Goal: Information Seeking & Learning: Find specific fact

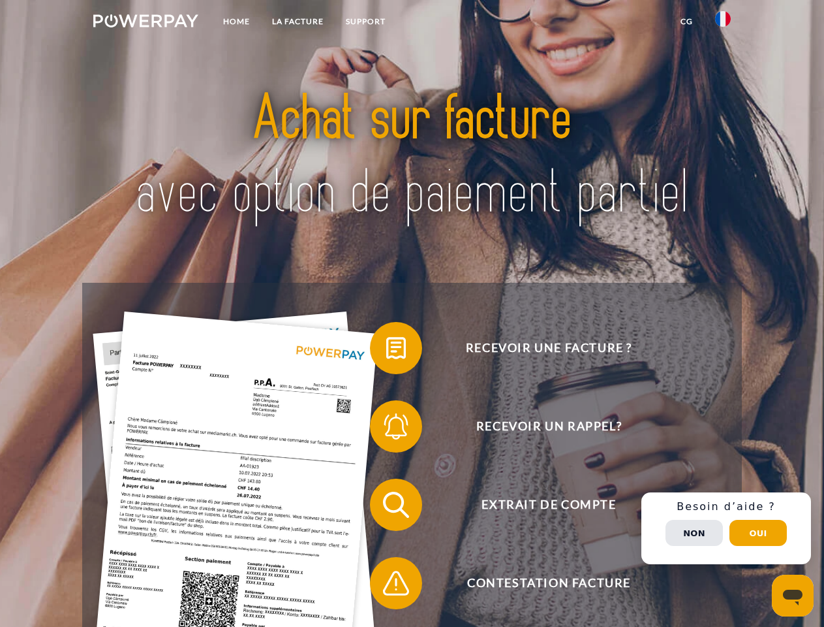
click at [146, 23] on img at bounding box center [145, 20] width 105 height 13
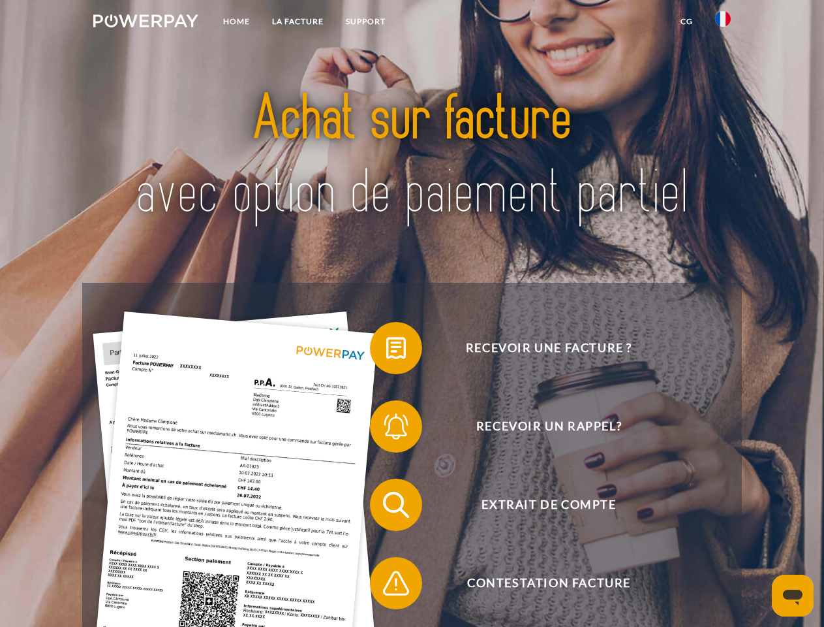
click at [723, 23] on img at bounding box center [723, 19] width 16 height 16
click at [687, 22] on link "CG" at bounding box center [687, 21] width 35 height 23
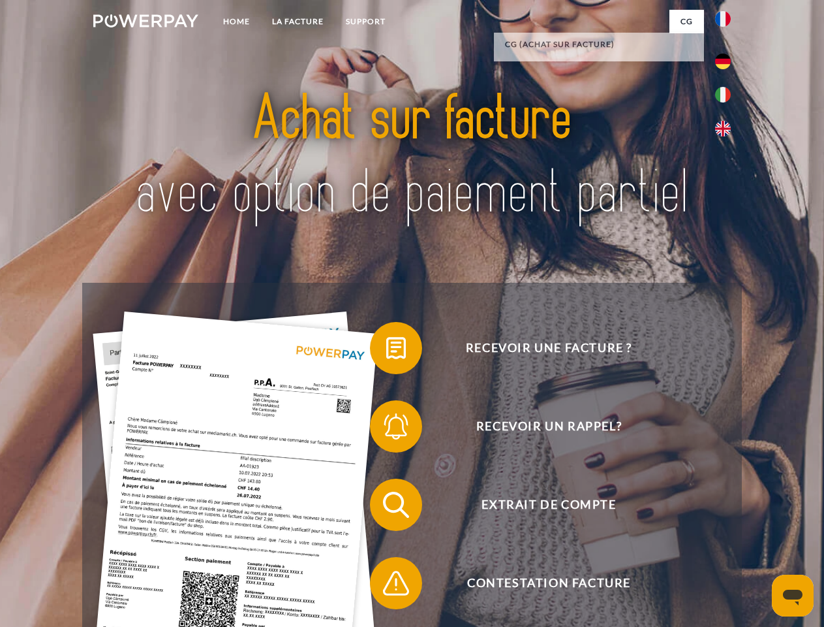
click at [386, 351] on span at bounding box center [376, 347] width 65 height 65
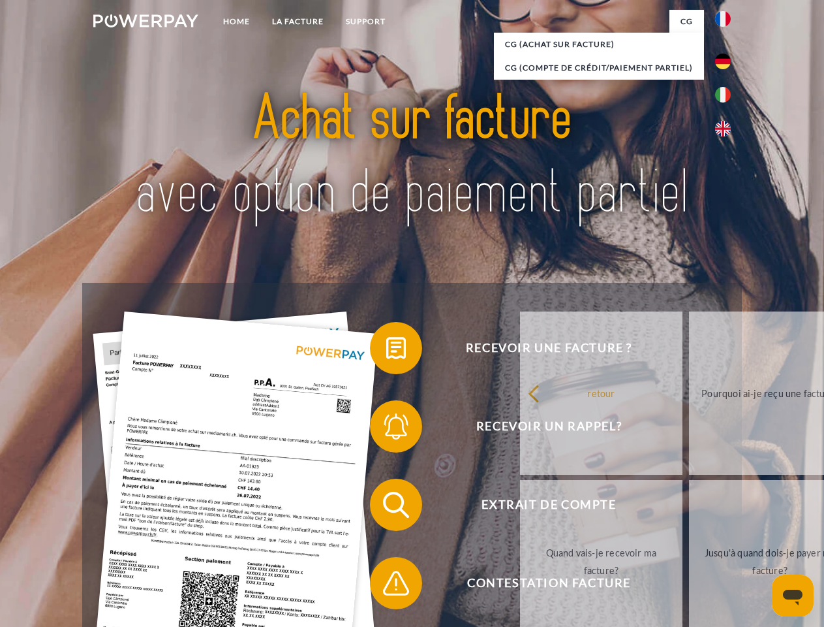
click at [386, 429] on div "Recevoir une facture ? Recevoir un rappel? Extrait de compte retour" at bounding box center [411, 544] width 659 height 522
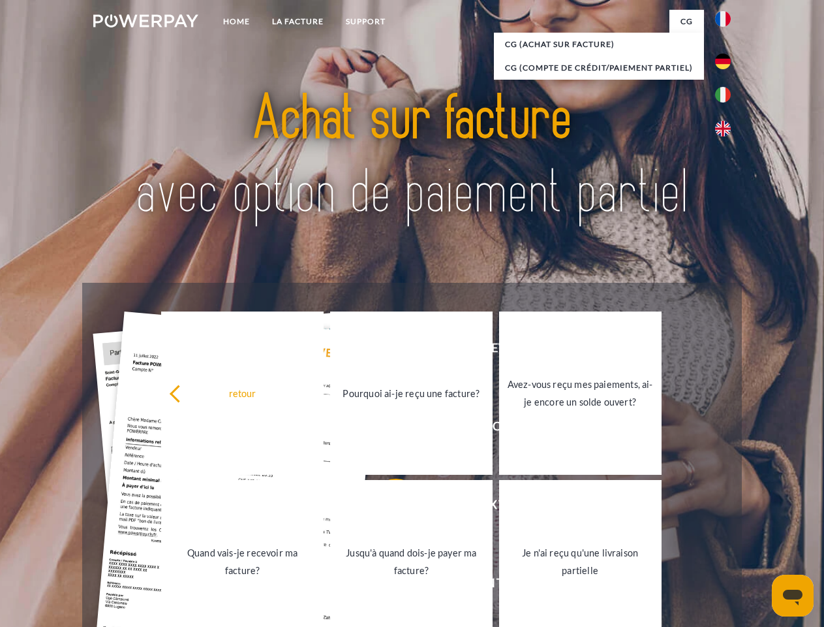
click at [386, 507] on link "Jusqu'à quand dois-je payer ma facture?" at bounding box center [411, 561] width 163 height 163
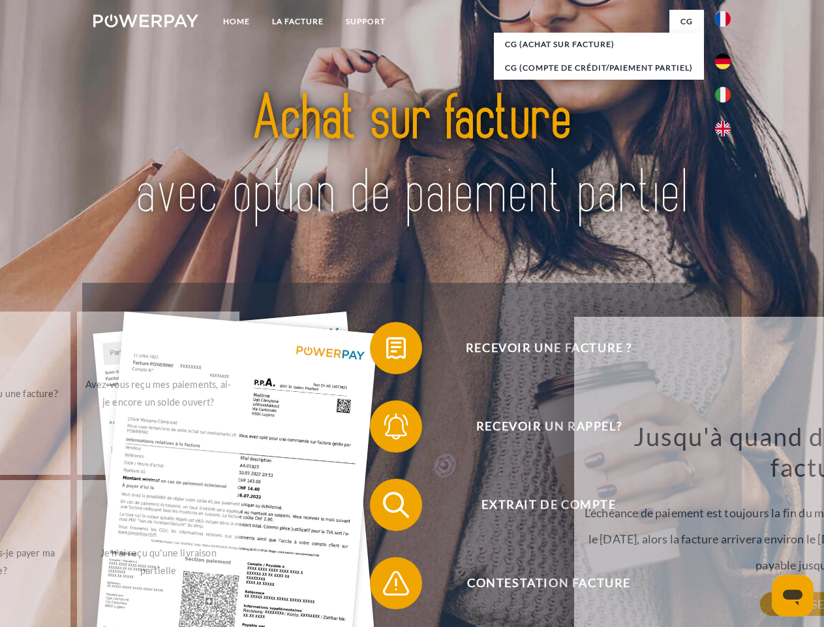
click at [386, 586] on span at bounding box center [376, 582] width 65 height 65
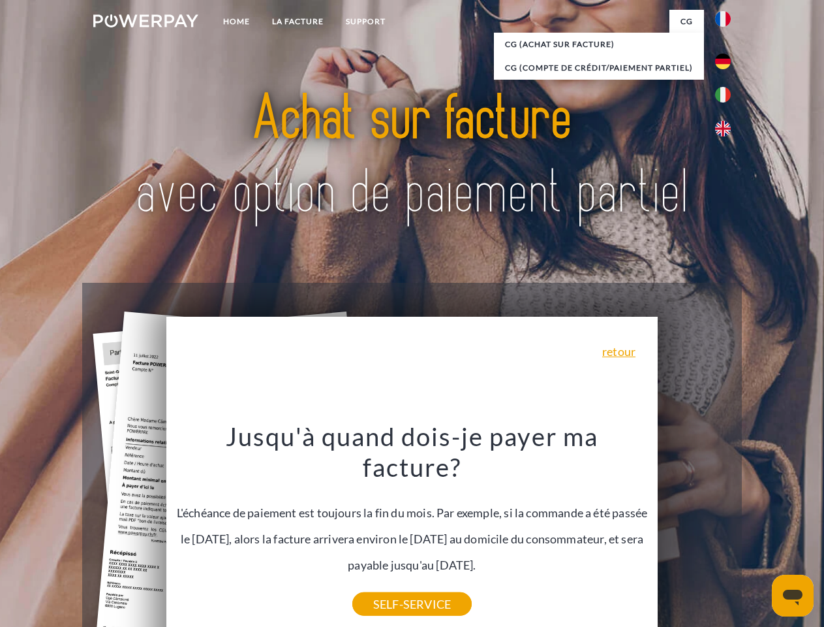
click at [726, 528] on div "Recevoir une facture ? Recevoir un rappel? Extrait de compte retour" at bounding box center [411, 544] width 659 height 522
click at [695, 531] on span "Extrait de compte" at bounding box center [549, 504] width 320 height 52
click at [758, 533] on header "Home LA FACTURE Support" at bounding box center [412, 450] width 824 height 901
